Goal: Check status: Check status

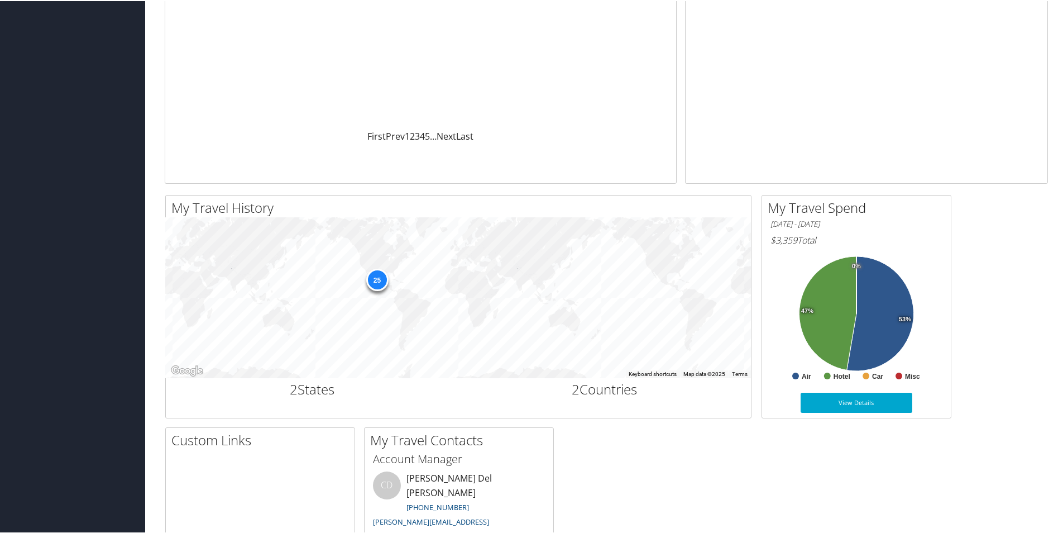
scroll to position [196, 0]
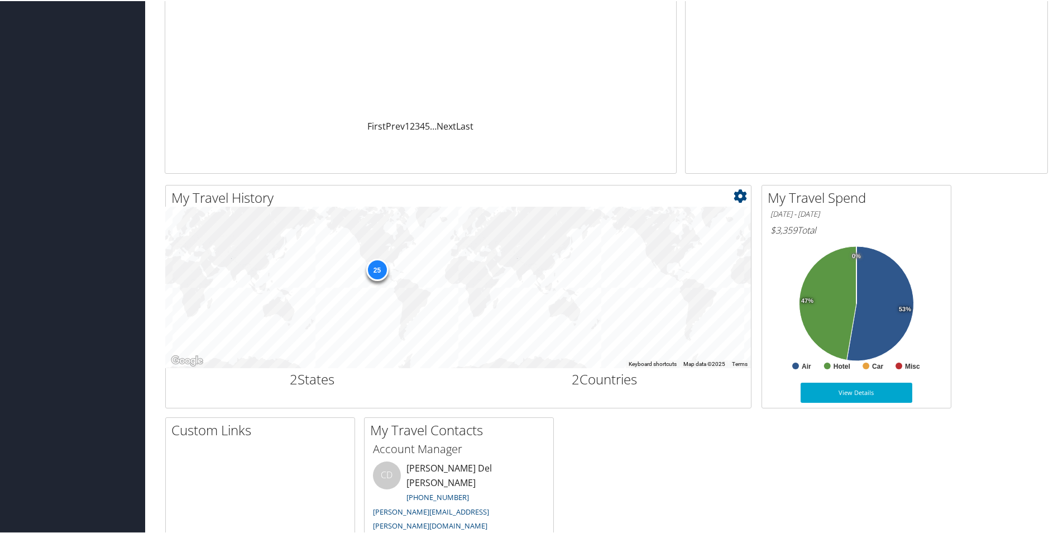
click at [381, 268] on div "25" at bounding box center [377, 268] width 22 height 22
click at [378, 269] on div "25" at bounding box center [377, 268] width 22 height 22
click at [371, 266] on div "25" at bounding box center [377, 268] width 22 height 22
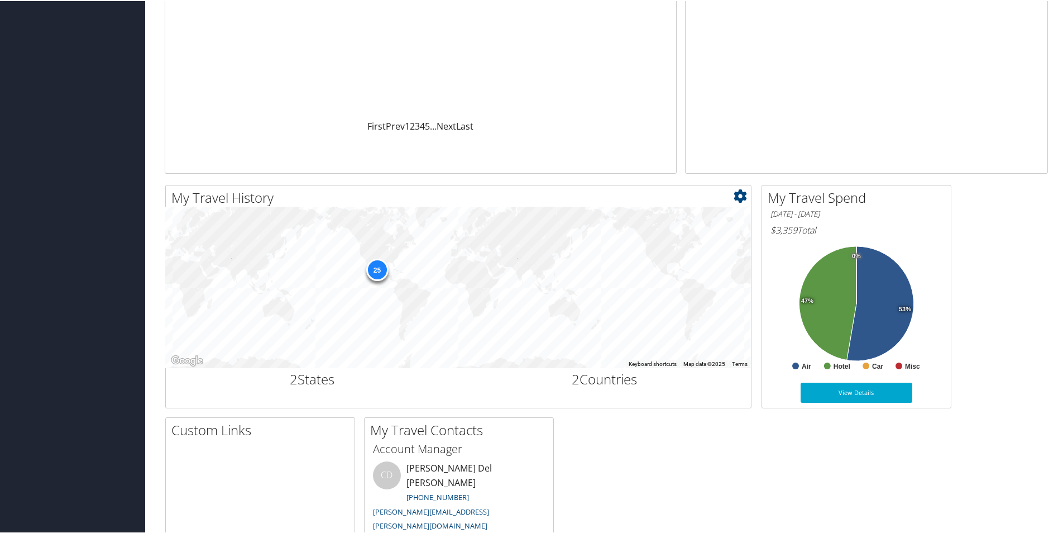
click at [371, 266] on div "25" at bounding box center [377, 268] width 22 height 22
click at [376, 268] on div "25" at bounding box center [377, 268] width 22 height 22
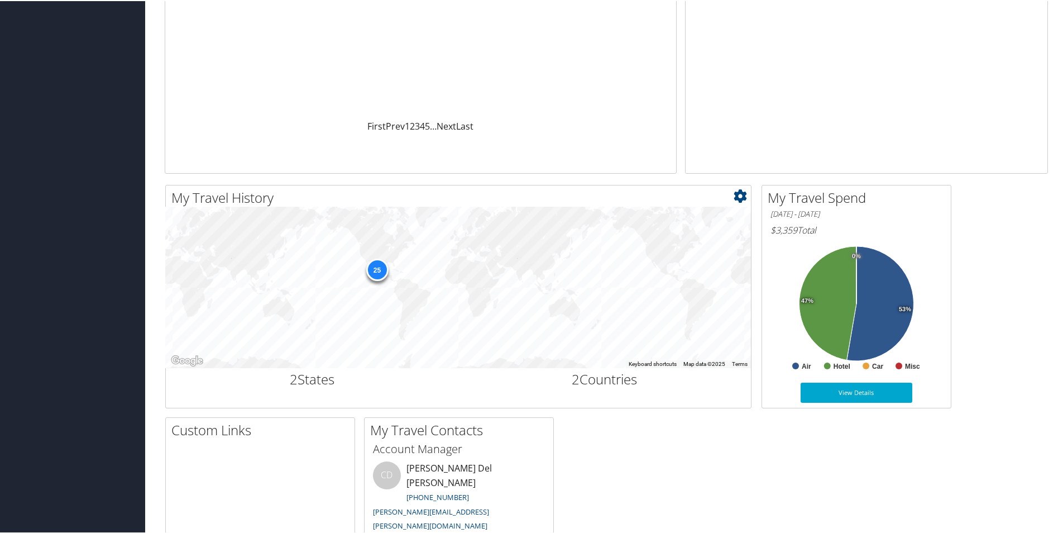
click at [376, 268] on div "25" at bounding box center [377, 268] width 22 height 22
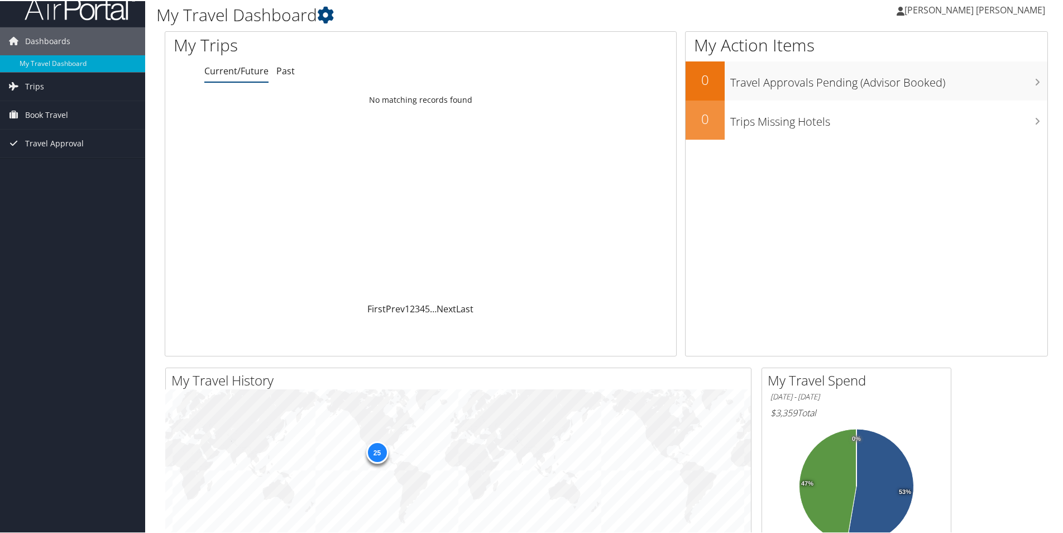
scroll to position [0, 0]
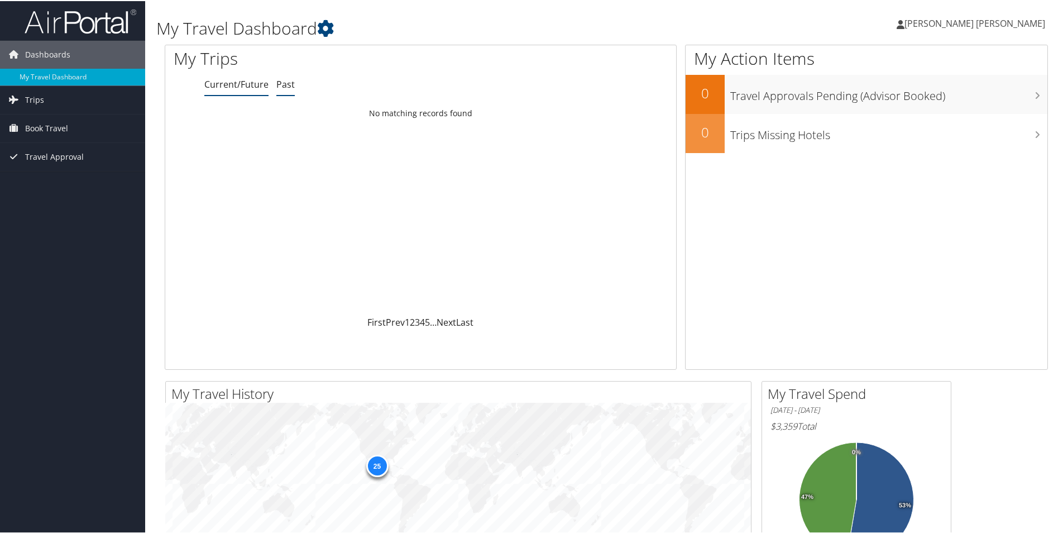
click at [289, 80] on link "Past" at bounding box center [285, 83] width 18 height 12
